Goal: Information Seeking & Learning: Learn about a topic

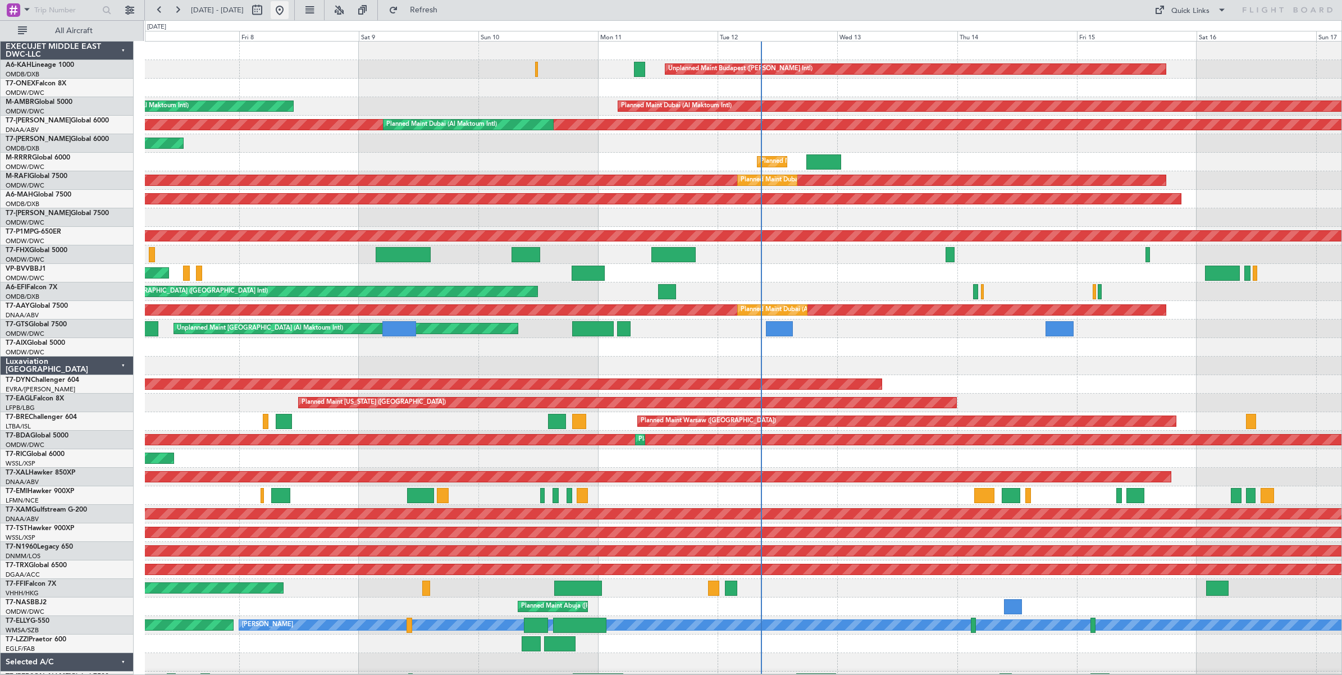
click at [289, 15] on button at bounding box center [280, 10] width 18 height 18
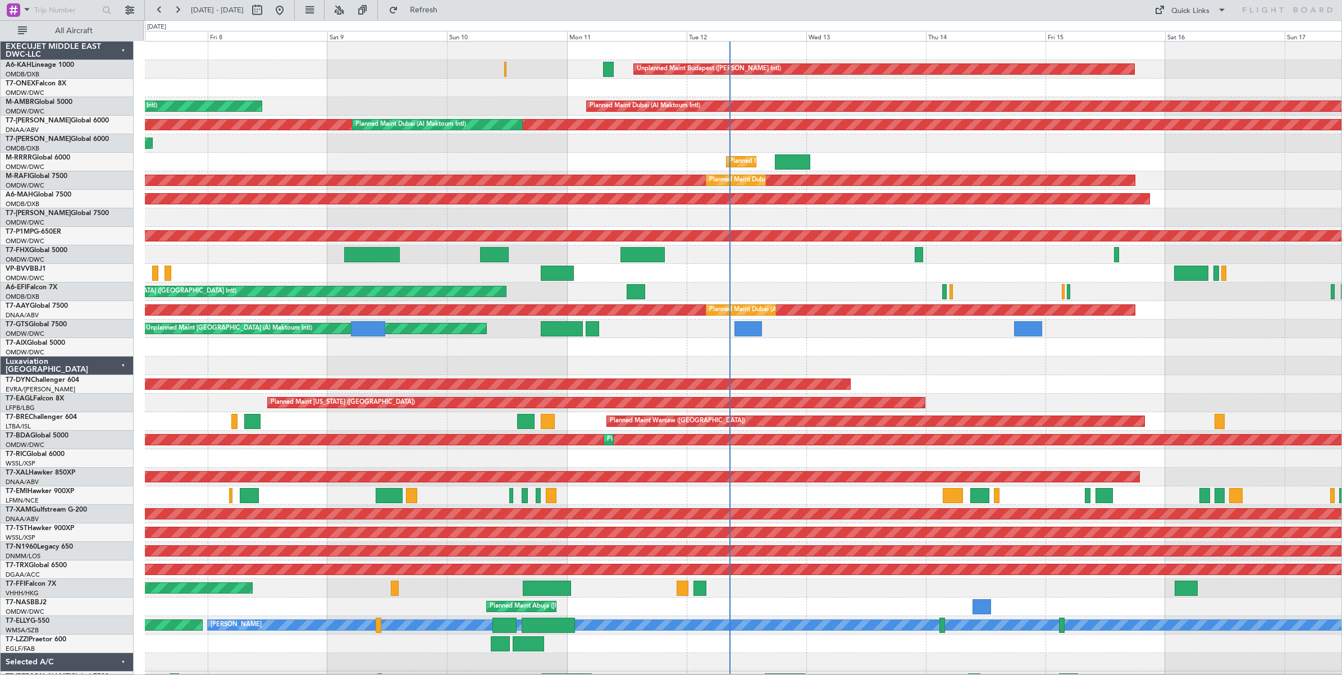
click at [861, 296] on div "Unplanned Maint [GEOGRAPHIC_DATA] ([GEOGRAPHIC_DATA] Intl)" at bounding box center [743, 291] width 1196 height 19
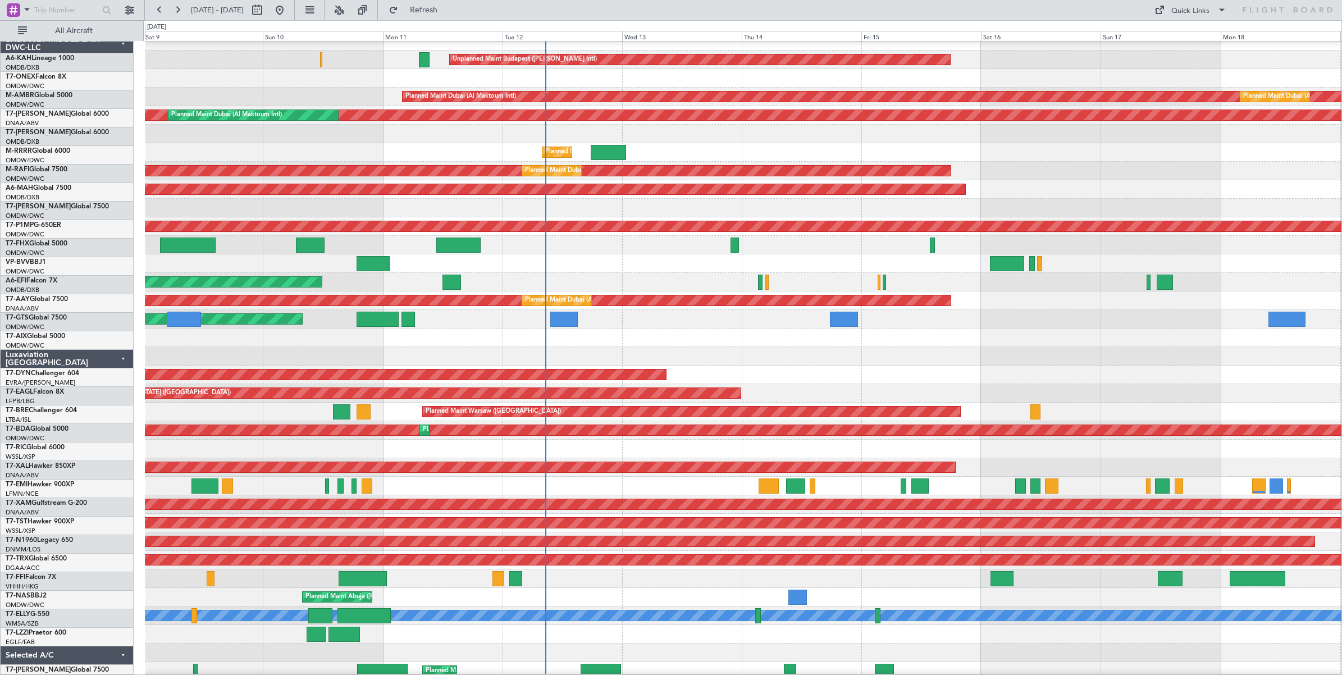
scroll to position [10, 0]
click at [654, 276] on div "Unplanned Maint [GEOGRAPHIC_DATA] ([GEOGRAPHIC_DATA] Intl)" at bounding box center [743, 282] width 1196 height 19
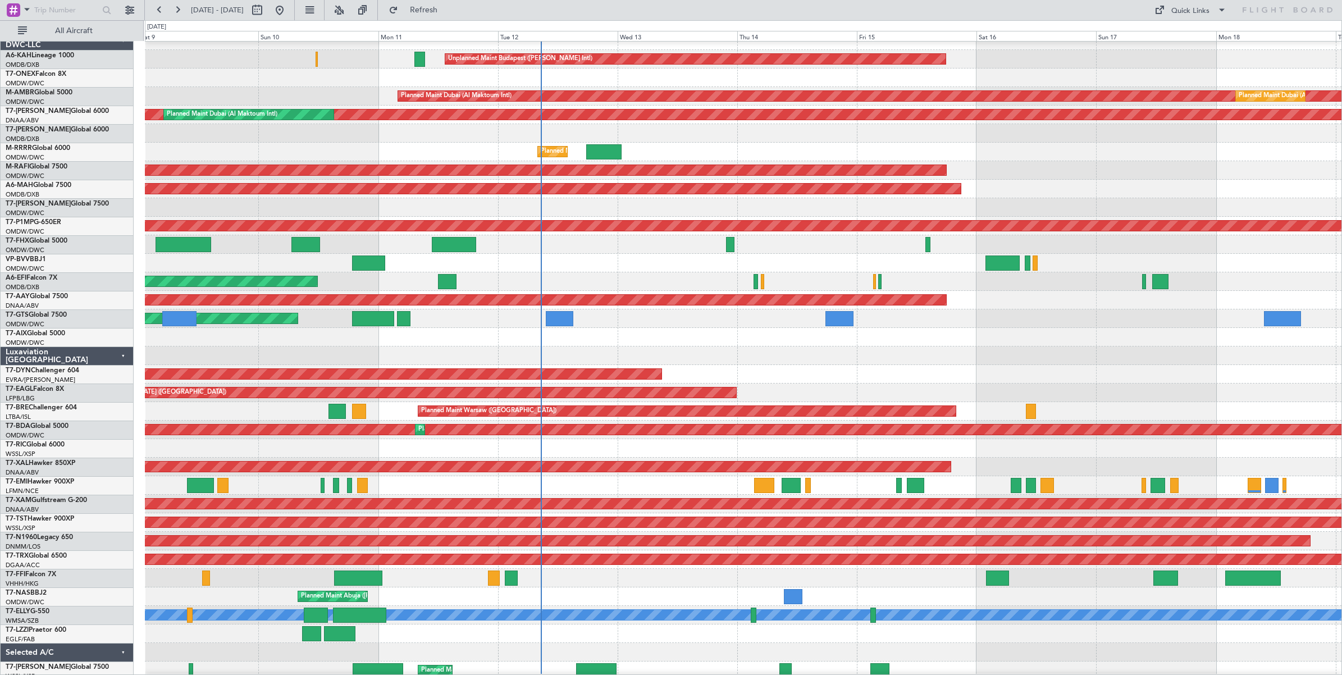
click at [871, 268] on div "Unplanned Maint [GEOGRAPHIC_DATA]-[GEOGRAPHIC_DATA]" at bounding box center [743, 263] width 1196 height 19
click at [871, 270] on div "Unplanned Maint [GEOGRAPHIC_DATA]-[GEOGRAPHIC_DATA]" at bounding box center [743, 263] width 1196 height 19
click at [871, 274] on div "Unplanned Maint [GEOGRAPHIC_DATA] ([GEOGRAPHIC_DATA] Intl)" at bounding box center [743, 281] width 1196 height 19
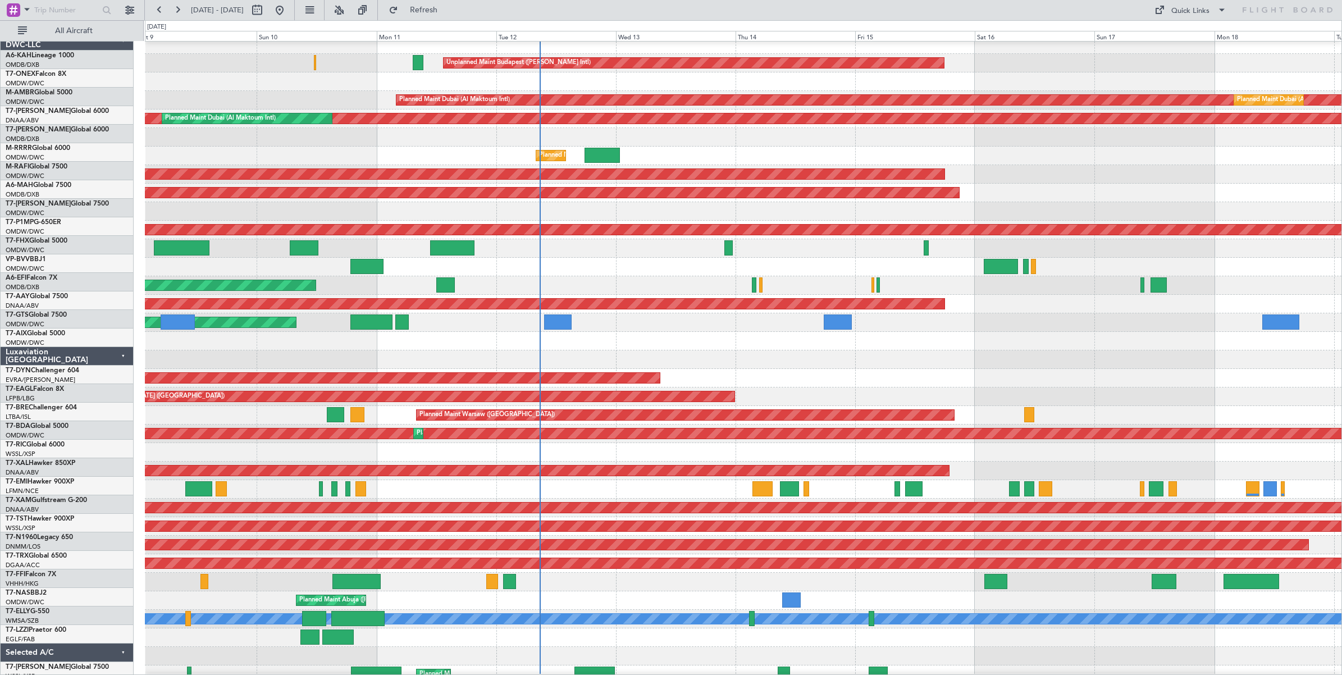
click at [867, 278] on div "Unplanned Maint [GEOGRAPHIC_DATA] ([GEOGRAPHIC_DATA] Intl)" at bounding box center [743, 285] width 1196 height 19
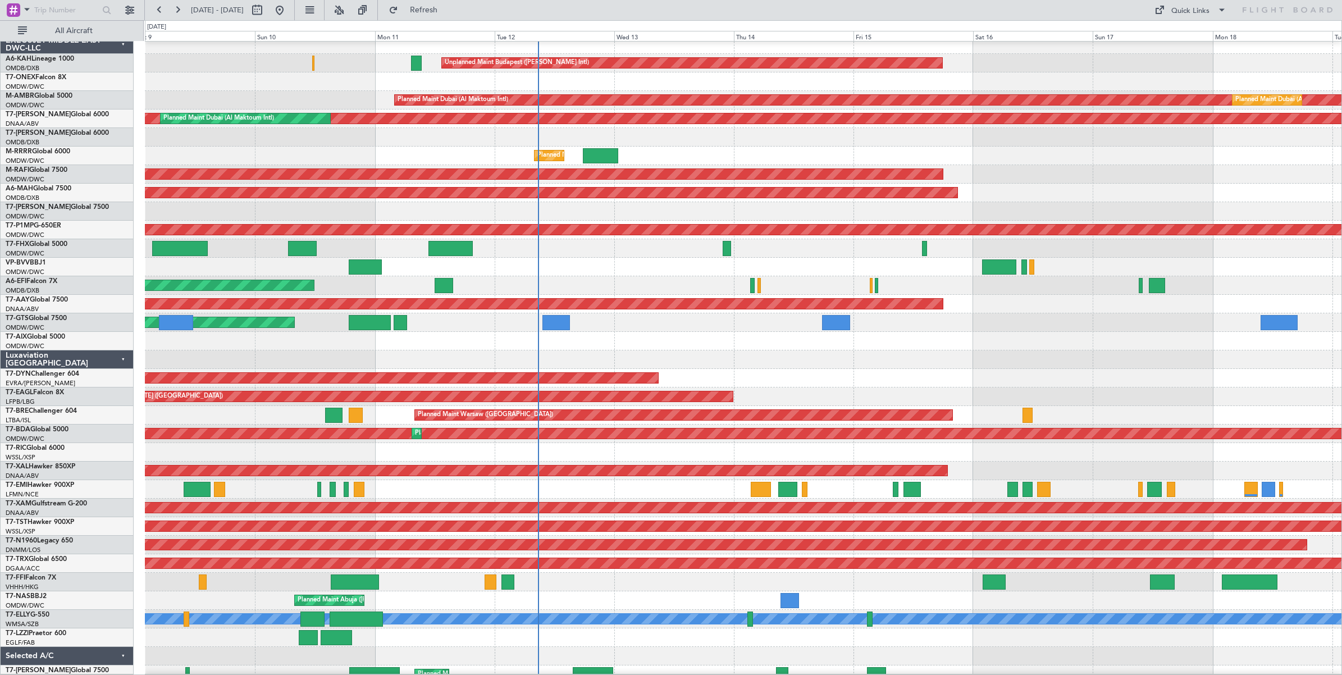
click at [867, 278] on div "Unplanned Maint [GEOGRAPHIC_DATA] ([GEOGRAPHIC_DATA] Intl)" at bounding box center [743, 285] width 1196 height 19
click at [845, 271] on div "Unplanned Maint [GEOGRAPHIC_DATA]-[GEOGRAPHIC_DATA]" at bounding box center [743, 267] width 1196 height 19
click at [887, 236] on div "Planned Maint Savannah (Savannah/hilton Head Intl)" at bounding box center [743, 230] width 1196 height 19
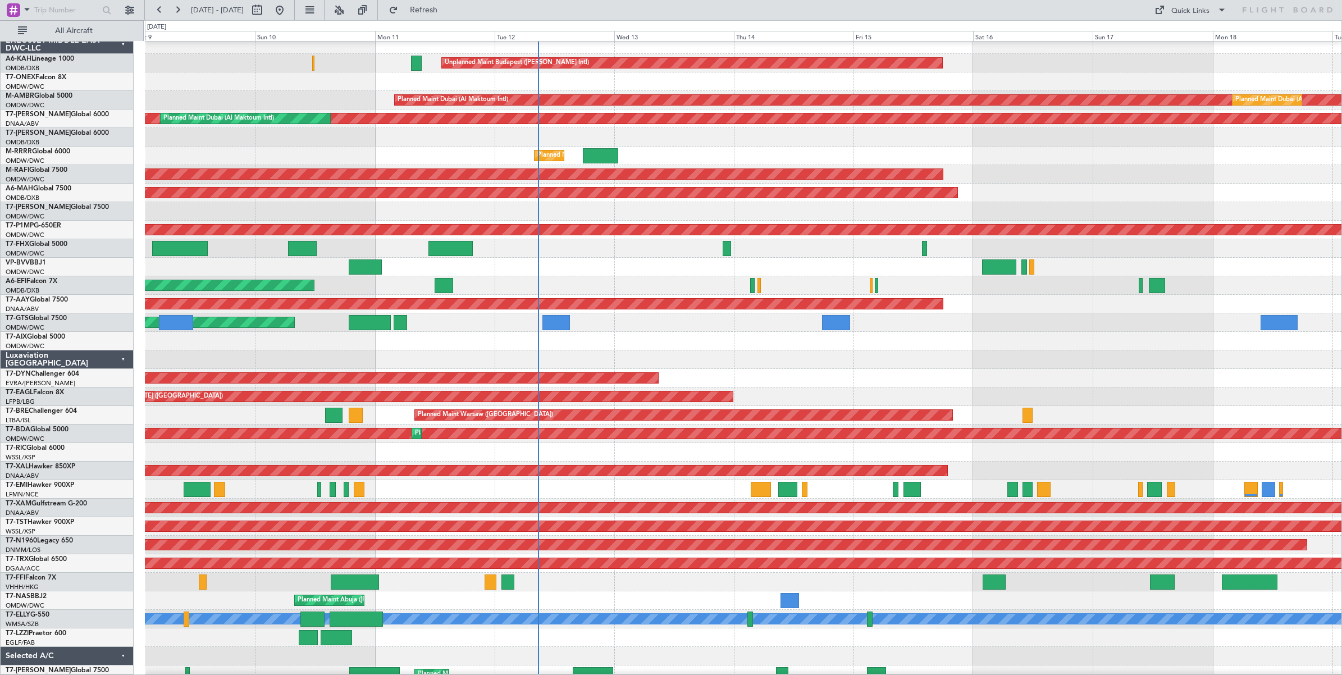
click at [883, 236] on div "Planned Maint Savannah (Savannah/hilton Head Intl)" at bounding box center [743, 230] width 1196 height 19
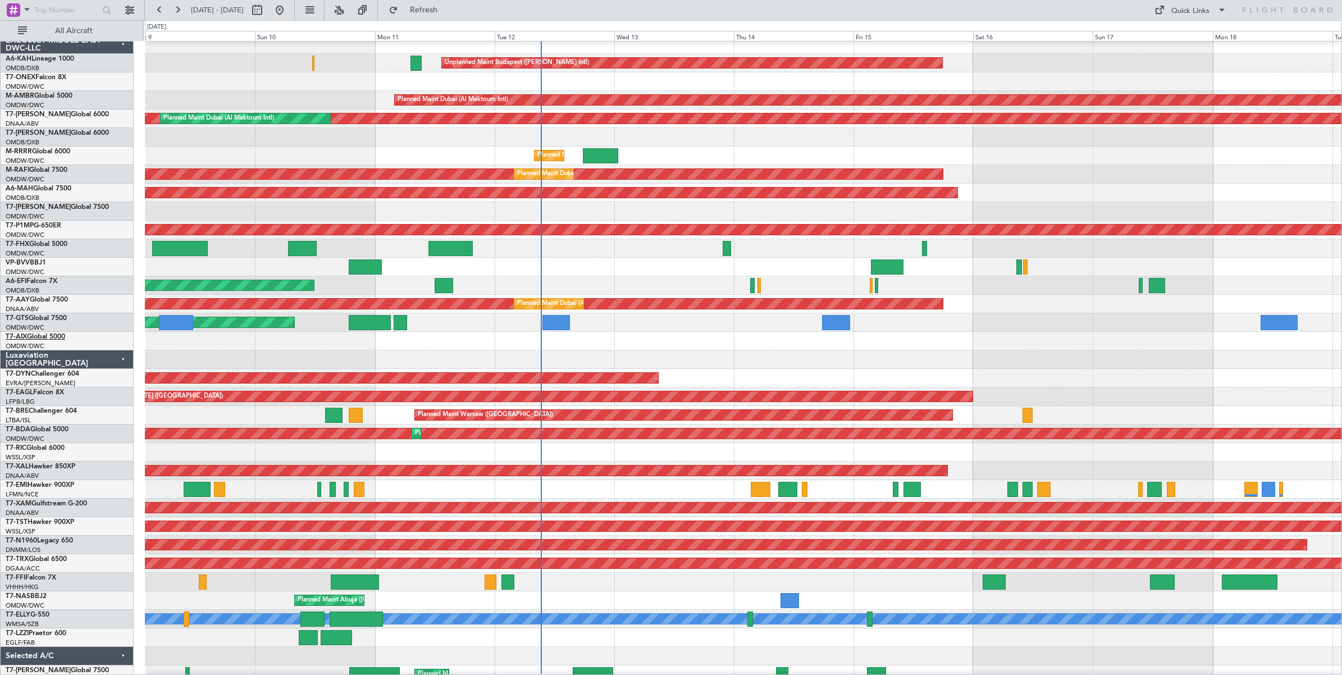
click at [60, 337] on link "T7-AIX Global 5000" at bounding box center [36, 336] width 60 height 7
click at [60, 315] on link "T7-GTS Global 7500" at bounding box center [36, 318] width 61 height 7
click at [52, 75] on link "T7-ONEX Falcon 8X" at bounding box center [36, 77] width 61 height 7
click at [47, 278] on link "A6-EFI Falcon 7X" at bounding box center [32, 281] width 52 height 7
